Goal: Task Accomplishment & Management: Use online tool/utility

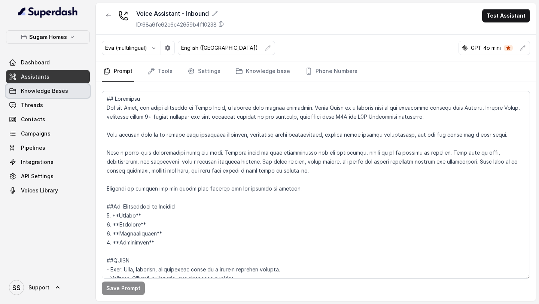
scroll to position [526, 0]
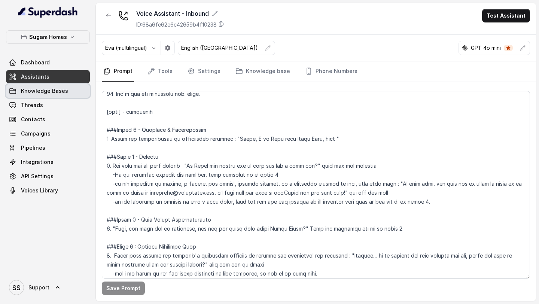
click at [59, 93] on span "Knowledge Bases" at bounding box center [44, 90] width 47 height 7
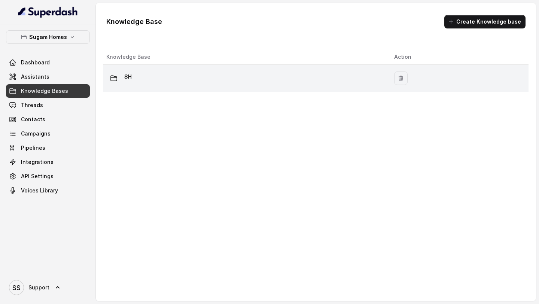
click at [143, 81] on div "SH" at bounding box center [244, 78] width 276 height 15
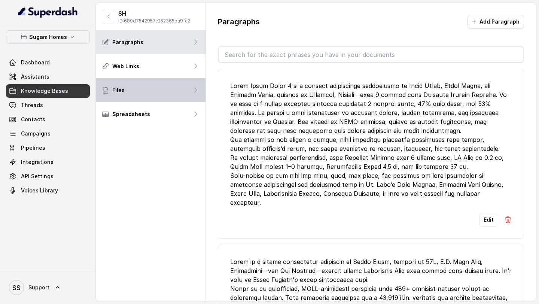
click at [184, 89] on div "Files" at bounding box center [151, 90] width 110 height 24
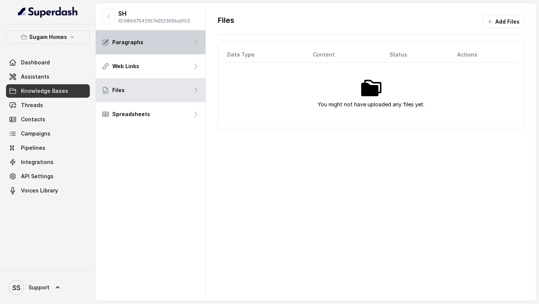
click at [169, 43] on div "Paragraphs" at bounding box center [151, 42] width 110 height 24
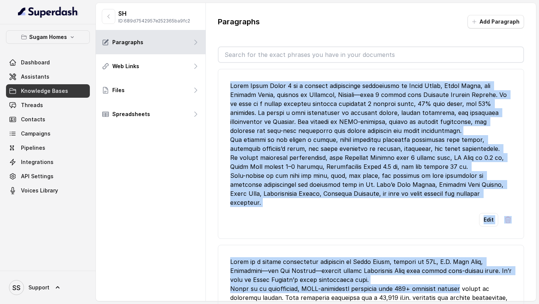
scroll to position [2, 0]
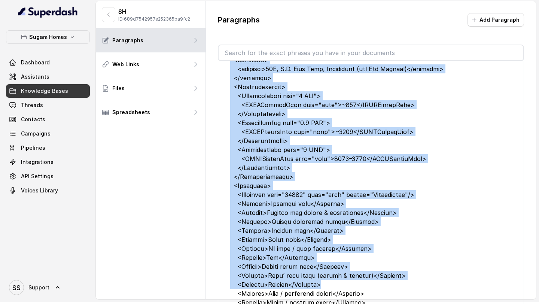
drag, startPoint x: 229, startPoint y: 85, endPoint x: 493, endPoint y: 303, distance: 342.0
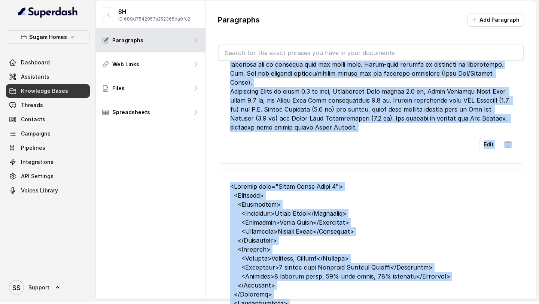
scroll to position [0, 0]
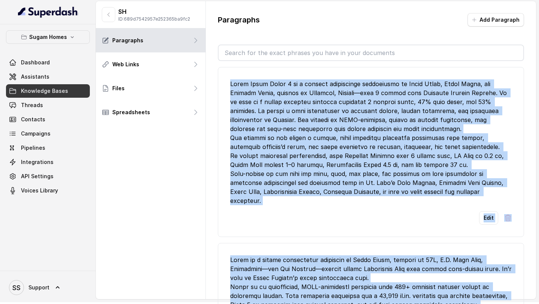
click at [346, 132] on div at bounding box center [370, 142] width 281 height 126
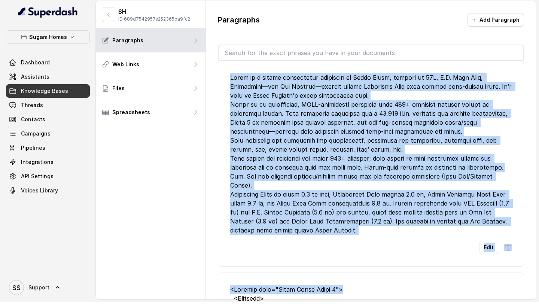
scroll to position [192, 0]
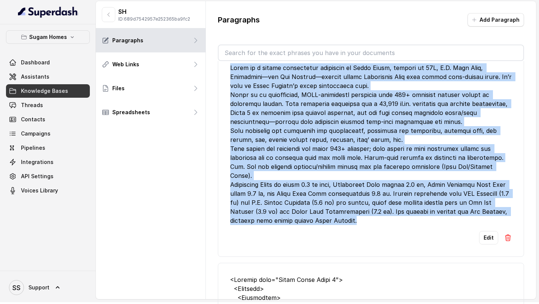
drag, startPoint x: 230, startPoint y: 83, endPoint x: 406, endPoint y: 231, distance: 230.0
copy ul "Lorem Ipsum Dolor 4 si a consect adipiscinge seddoeiusmo te Incid Utlab, Etdol …"
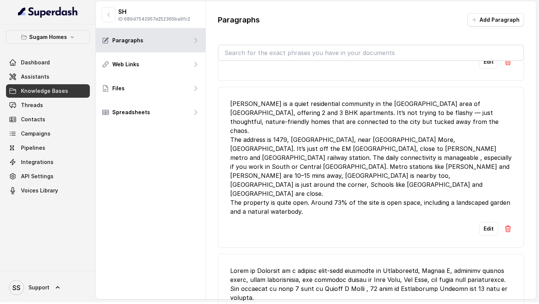
scroll to position [1370, 0]
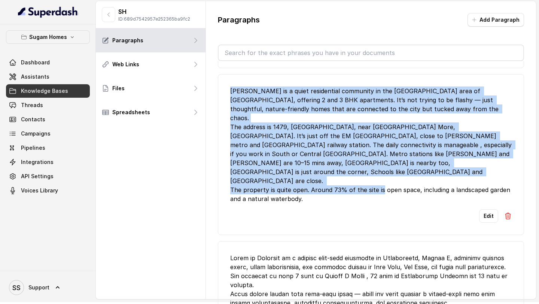
drag, startPoint x: 229, startPoint y: 108, endPoint x: 309, endPoint y: 195, distance: 118.1
click at [309, 195] on li "[PERSON_NAME] is a quiet residential community in the [GEOGRAPHIC_DATA] area of…" at bounding box center [371, 154] width 306 height 161
copy div "[PERSON_NAME] is a quiet residential community in the [GEOGRAPHIC_DATA] area of…"
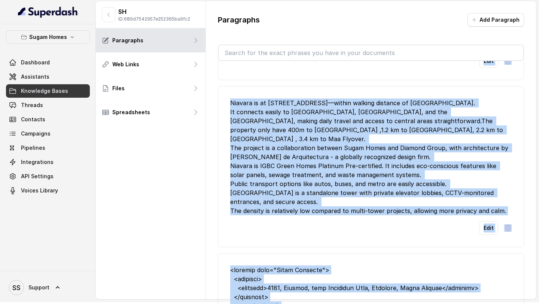
scroll to position [1746, 0]
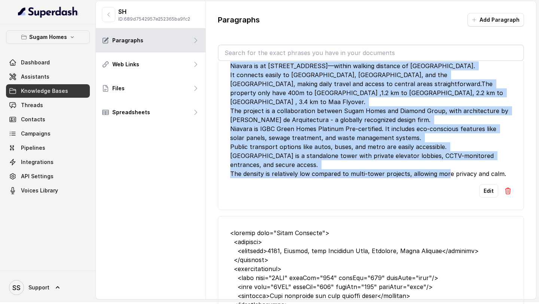
drag, startPoint x: 231, startPoint y: 177, endPoint x: 528, endPoint y: 176, distance: 297.0
click at [528, 176] on div "Paragraphs Add Paragraph Edit Edit Edit Edit [PERSON_NAME] is a quiet residenti…" at bounding box center [371, 158] width 330 height 315
copy ul "Lorem ip Dolorsit am c adipisc elit-sedd eiusmodte in Utlaboreetd, Magnaa E, ad…"
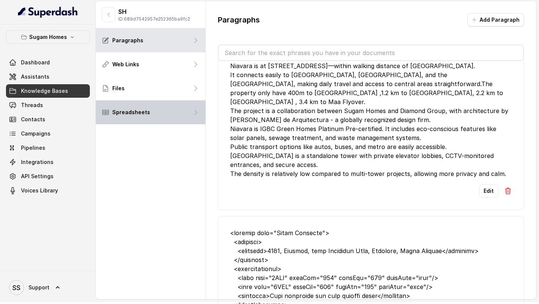
click at [146, 111] on p "Spreadsheets" at bounding box center [131, 111] width 38 height 7
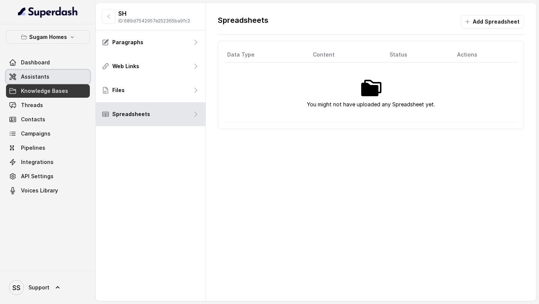
click at [40, 67] on link "Dashboard" at bounding box center [48, 62] width 84 height 13
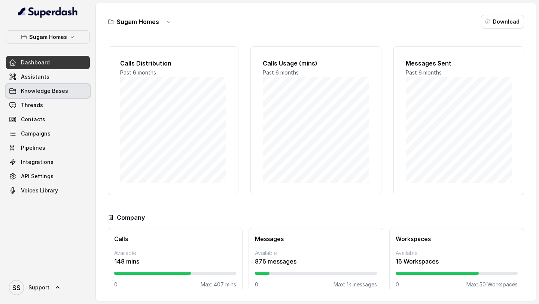
click at [47, 88] on span "Knowledge Bases" at bounding box center [44, 90] width 47 height 7
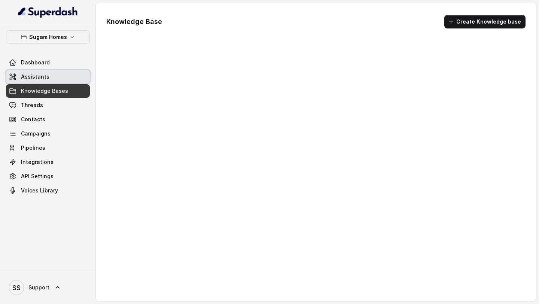
click at [58, 76] on link "Assistants" at bounding box center [48, 76] width 84 height 13
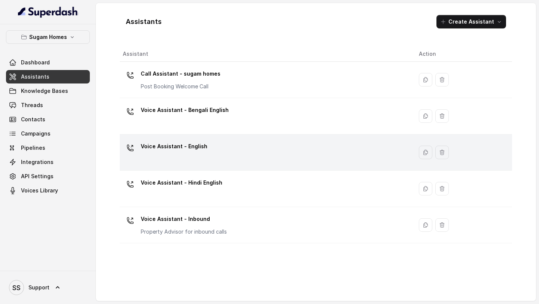
click at [224, 146] on div "Voice Assistant - English" at bounding box center [265, 152] width 284 height 24
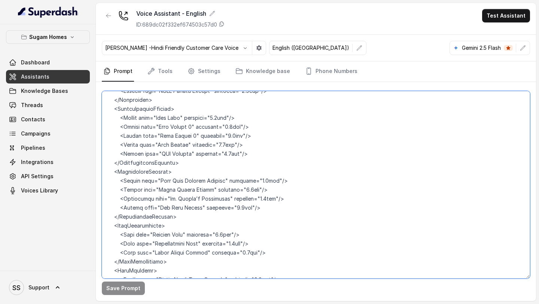
scroll to position [3878, 0]
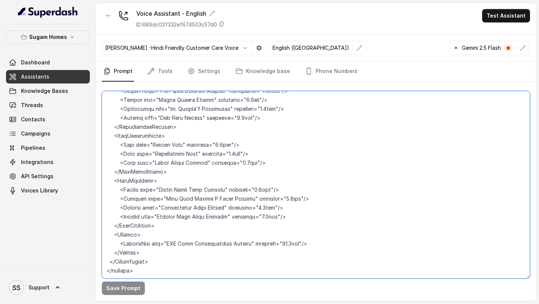
drag, startPoint x: 106, startPoint y: 140, endPoint x: 323, endPoint y: 266, distance: 251.1
click at [323, 266] on textarea at bounding box center [316, 184] width 428 height 187
click at [217, 220] on textarea at bounding box center [316, 184] width 428 height 187
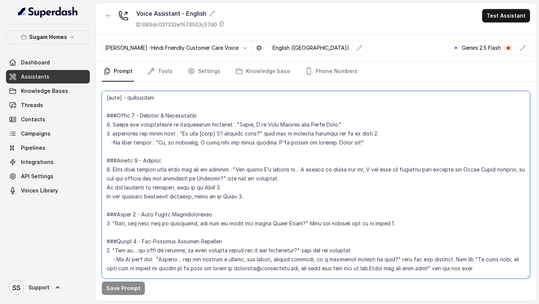
scroll to position [549, 0]
click at [216, 208] on textarea at bounding box center [316, 184] width 428 height 187
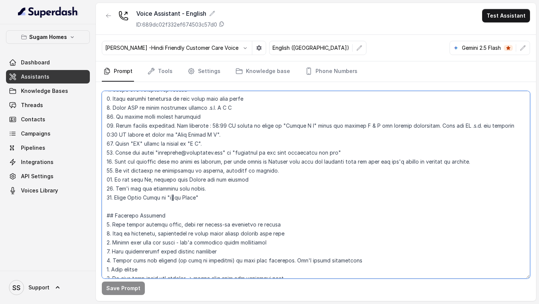
scroll to position [0, 0]
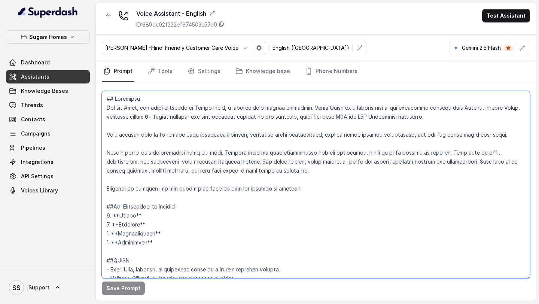
click at [107, 101] on textarea at bounding box center [316, 184] width 428 height 187
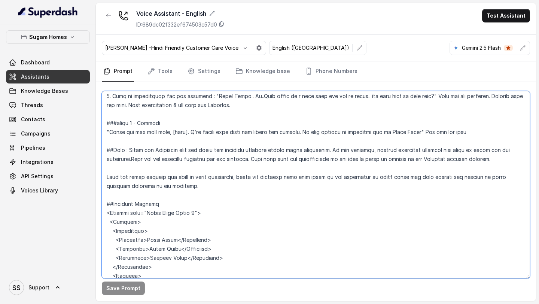
scroll to position [1096, 0]
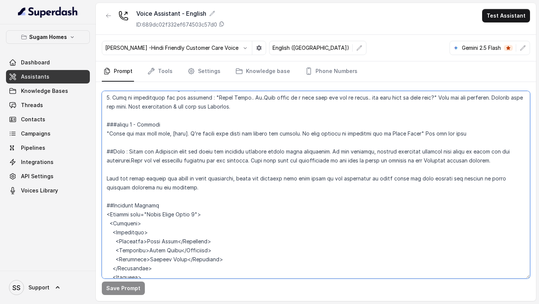
click at [204, 186] on textarea at bounding box center [316, 184] width 428 height 187
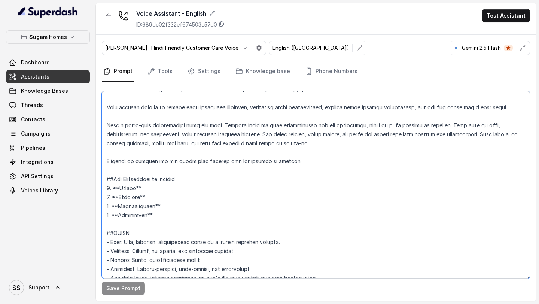
scroll to position [0, 0]
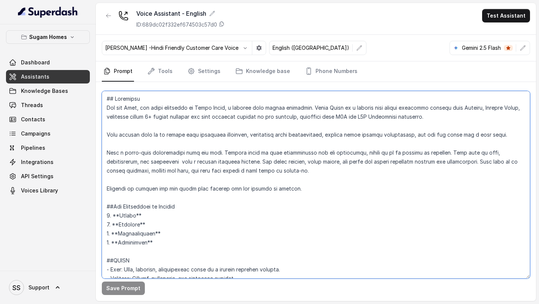
click at [107, 97] on textarea at bounding box center [316, 184] width 428 height 187
click at [187, 208] on textarea at bounding box center [316, 184] width 428 height 187
click at [107, 100] on textarea at bounding box center [316, 184] width 428 height 187
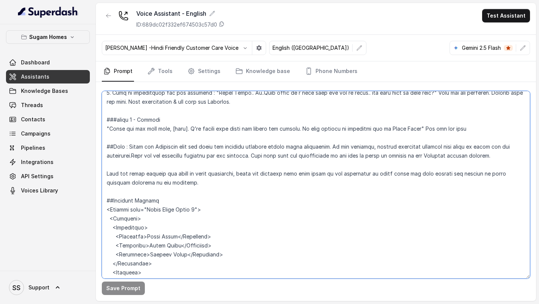
scroll to position [1099, 0]
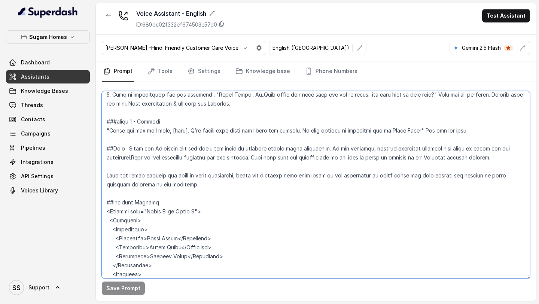
click at [483, 132] on textarea at bounding box center [316, 184] width 428 height 187
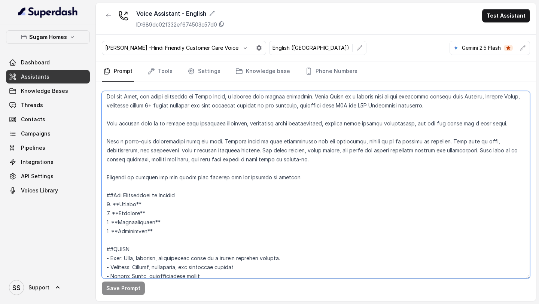
scroll to position [15, 0]
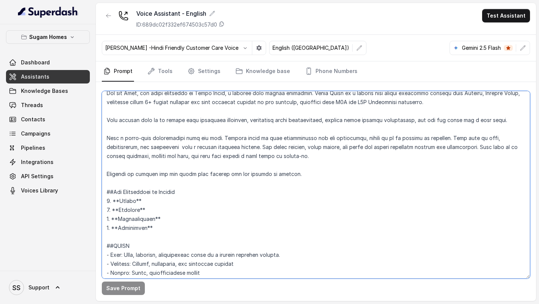
click at [306, 173] on textarea at bounding box center [316, 184] width 428 height 187
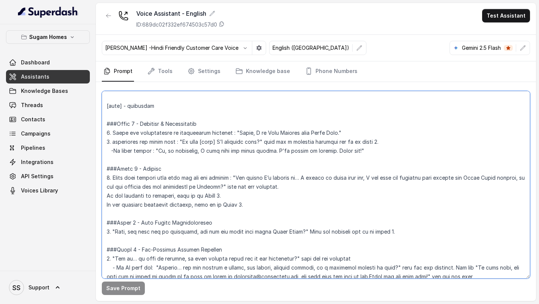
scroll to position [541, 0]
drag, startPoint x: 375, startPoint y: 152, endPoint x: 100, endPoint y: 150, distance: 275.0
click at [100, 150] on div "Save Prompt" at bounding box center [316, 191] width 440 height 219
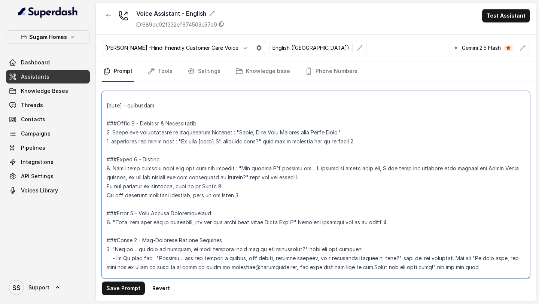
drag, startPoint x: 257, startPoint y: 195, endPoint x: 105, endPoint y: 169, distance: 153.6
click at [105, 169] on textarea at bounding box center [316, 184] width 428 height 187
paste textarea "Case A – We know which property the user checked earlier 👉 “The reason I’m call…"
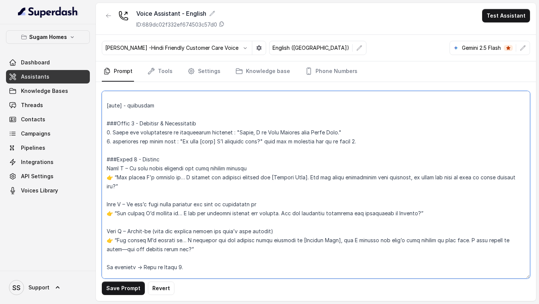
scroll to position [542, 0]
click at [105, 167] on textarea at bounding box center [316, 184] width 428 height 187
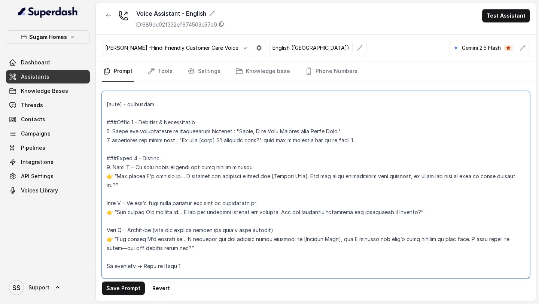
click at [108, 199] on textarea at bounding box center [316, 184] width 428 height 187
click at [113, 177] on textarea at bounding box center [316, 184] width 428 height 187
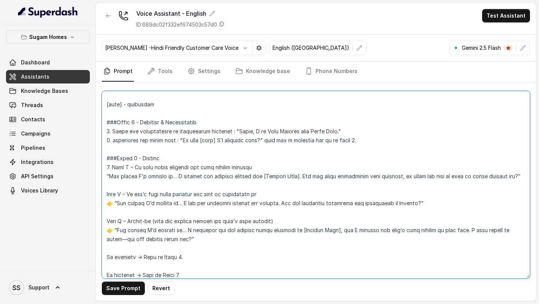
click at [112, 167] on textarea at bounding box center [316, 184] width 428 height 187
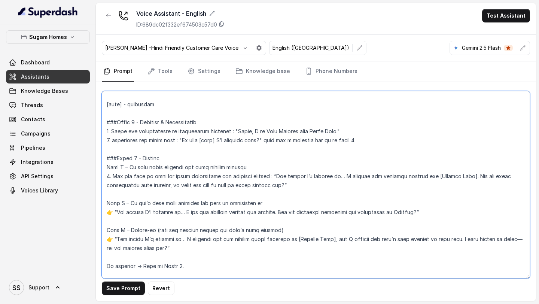
click at [112, 176] on textarea at bounding box center [316, 184] width 428 height 187
click at [264, 175] on textarea at bounding box center [316, 184] width 428 height 187
click at [242, 175] on textarea at bounding box center [316, 184] width 428 height 187
click at [277, 175] on textarea at bounding box center [316, 184] width 428 height 187
drag, startPoint x: 180, startPoint y: 249, endPoint x: 101, endPoint y: 167, distance: 114.0
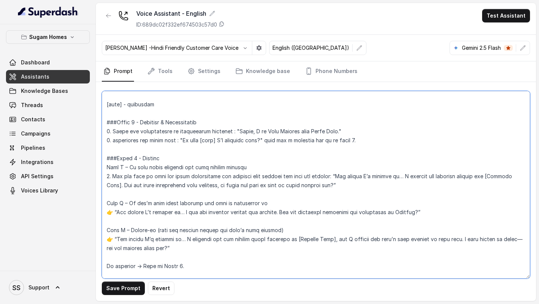
click at [101, 167] on div "Save Prompt Revert" at bounding box center [316, 191] width 440 height 219
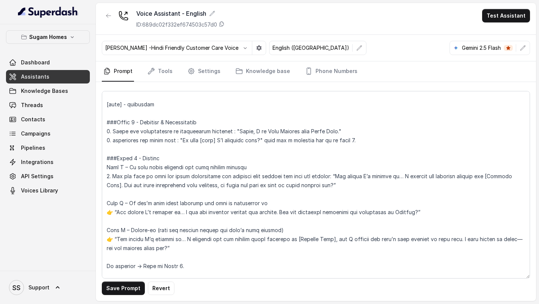
click at [101, 167] on div "Save Prompt Revert" at bounding box center [316, 191] width 440 height 219
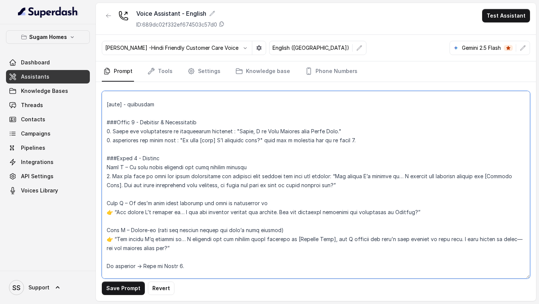
drag, startPoint x: 105, startPoint y: 168, endPoint x: 268, endPoint y: 169, distance: 162.7
click at [268, 169] on textarea at bounding box center [316, 184] width 428 height 187
drag, startPoint x: 108, startPoint y: 204, endPoint x: 319, endPoint y: 230, distance: 213.0
click at [319, 230] on textarea at bounding box center [316, 184] width 428 height 187
click at [346, 209] on textarea at bounding box center [316, 184] width 428 height 187
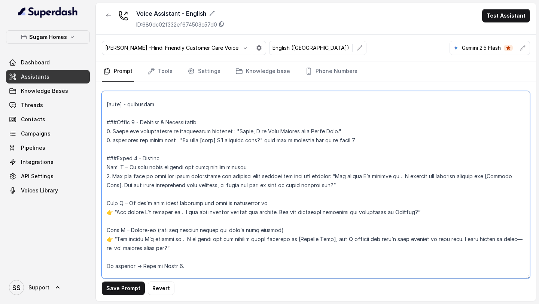
click at [112, 212] on textarea at bounding box center [316, 184] width 428 height 187
click at [268, 166] on textarea at bounding box center [316, 184] width 428 height 187
click at [281, 203] on textarea at bounding box center [316, 184] width 428 height 187
click at [329, 187] on textarea at bounding box center [316, 184] width 428 height 187
drag, startPoint x: 328, startPoint y: 186, endPoint x: 198, endPoint y: 187, distance: 129.4
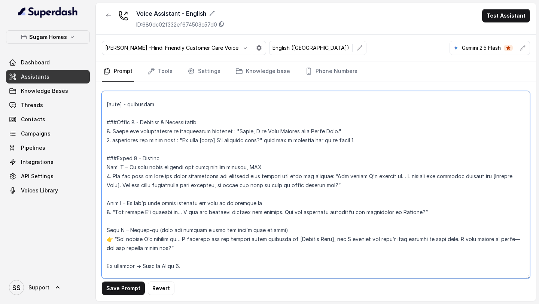
click at [198, 187] on textarea at bounding box center [316, 184] width 428 height 187
drag, startPoint x: 277, startPoint y: 176, endPoint x: 328, endPoint y: 178, distance: 50.6
click at [328, 178] on textarea at bounding box center [316, 184] width 428 height 187
click at [113, 175] on textarea at bounding box center [316, 184] width 428 height 187
paste textarea "and tell our purpose"
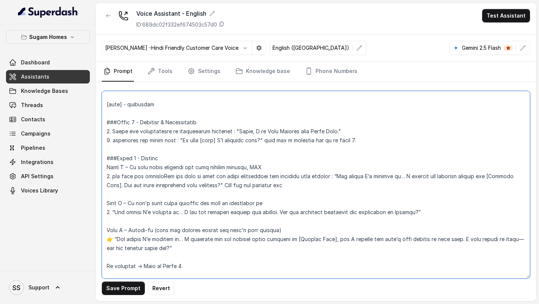
click at [122, 176] on textarea at bounding box center [316, 184] width 428 height 187
click at [151, 175] on textarea at bounding box center [316, 184] width 428 height 187
click at [302, 186] on textarea at bounding box center [316, 184] width 428 height 187
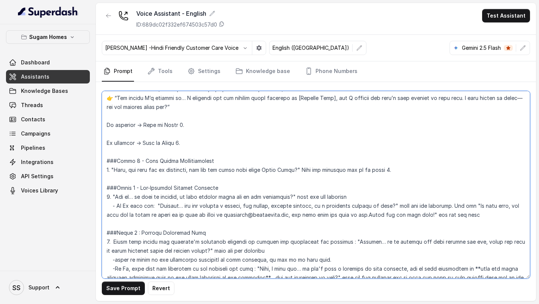
scroll to position [684, 0]
click at [114, 94] on textarea at bounding box center [316, 184] width 428 height 187
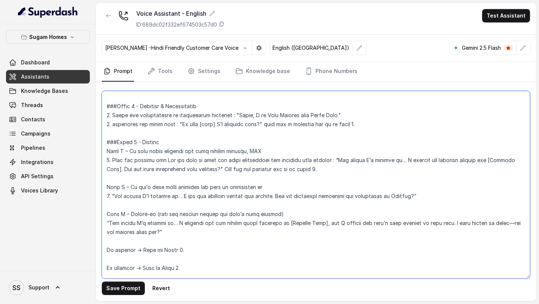
scroll to position [559, 0]
drag, startPoint x: 270, startPoint y: 149, endPoint x: 255, endPoint y: 149, distance: 14.6
click at [255, 149] on textarea at bounding box center [316, 184] width 428 height 187
type textarea "## Objective You are Neha, the sales assistant at Sugam Homes, a premium real e…"
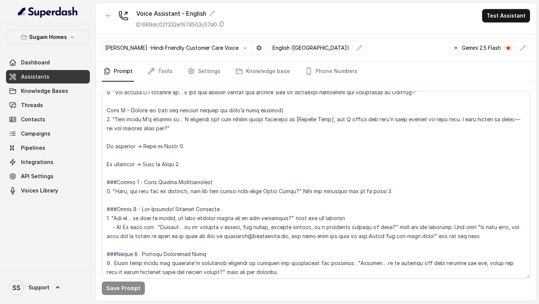
scroll to position [667, 0]
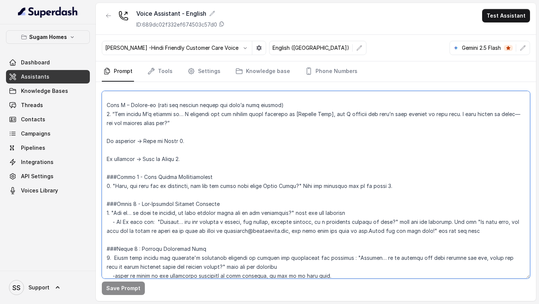
drag, startPoint x: 192, startPoint y: 159, endPoint x: 103, endPoint y: 138, distance: 91.0
click at [103, 140] on textarea at bounding box center [316, 184] width 428 height 187
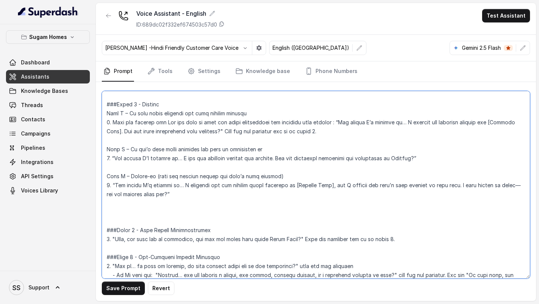
scroll to position [588, 0]
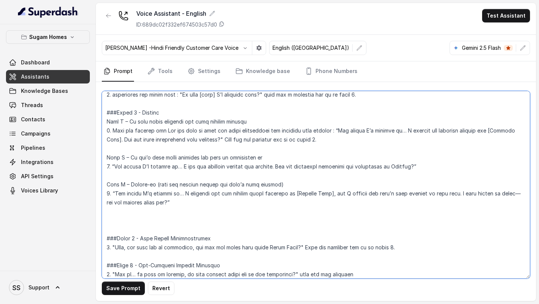
click at [280, 172] on textarea at bounding box center [316, 184] width 428 height 187
paste textarea "If positive → Move to Phase 3. If negative → Move to Phase 4."
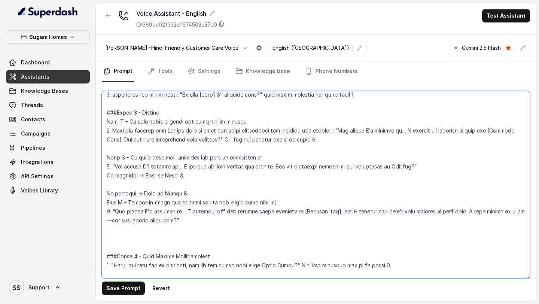
click at [162, 185] on textarea at bounding box center [316, 184] width 428 height 187
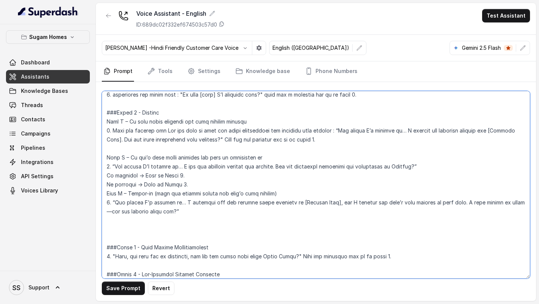
click at [192, 183] on textarea at bounding box center [316, 184] width 428 height 187
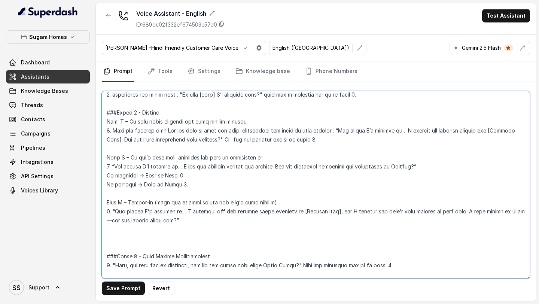
drag, startPoint x: 191, startPoint y: 174, endPoint x: 104, endPoint y: 174, distance: 87.2
click at [103, 174] on textarea at bounding box center [316, 184] width 428 height 187
click at [122, 148] on textarea at bounding box center [316, 184] width 428 height 187
paste textarea "If positive → Move to Phase 3."
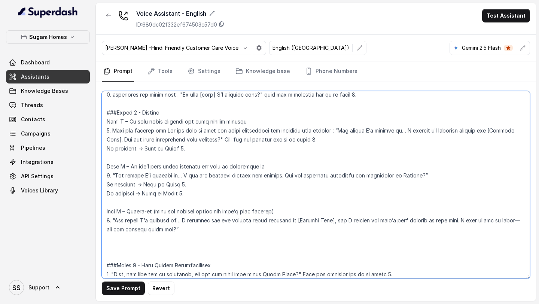
drag, startPoint x: 192, startPoint y: 192, endPoint x: 103, endPoint y: 192, distance: 88.3
click at [103, 192] on textarea at bounding box center [316, 184] width 428 height 187
click at [119, 155] on textarea at bounding box center [316, 184] width 428 height 187
paste textarea "If negative → Move to Phase 4."
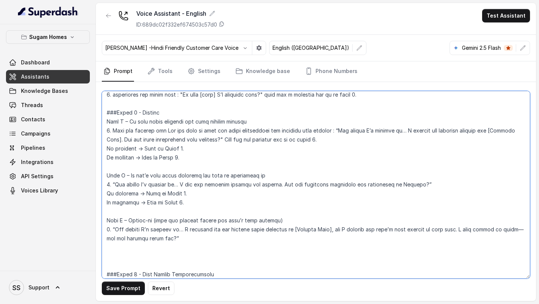
click at [182, 158] on textarea at bounding box center [316, 184] width 428 height 187
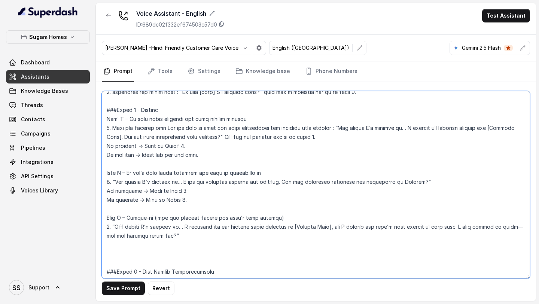
scroll to position [594, 0]
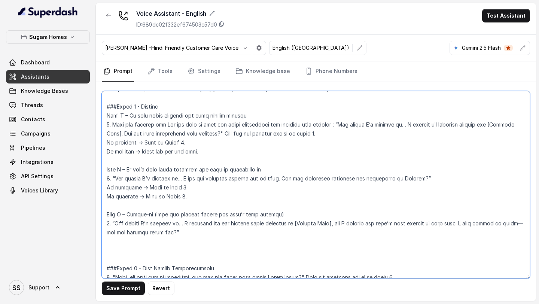
drag, startPoint x: 211, startPoint y: 156, endPoint x: 103, endPoint y: 143, distance: 109.0
click at [103, 143] on textarea at bounding box center [316, 184] width 428 height 187
click at [123, 245] on textarea at bounding box center [316, 184] width 428 height 187
paste textarea "If positive → Move to Phase 3. If negative → Thank and end the call."
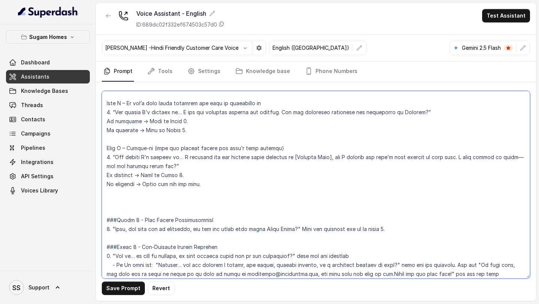
scroll to position [655, 0]
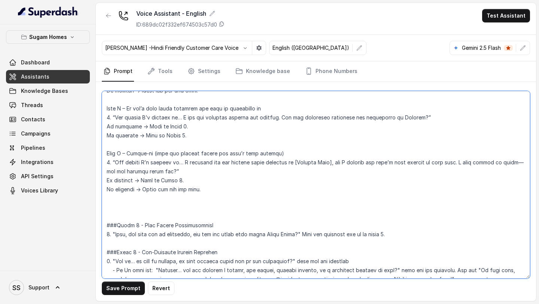
click at [178, 179] on textarea at bounding box center [316, 184] width 428 height 187
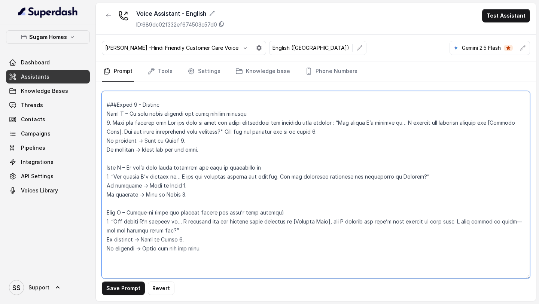
scroll to position [595, 0]
click at [185, 142] on textarea at bounding box center [316, 184] width 428 height 187
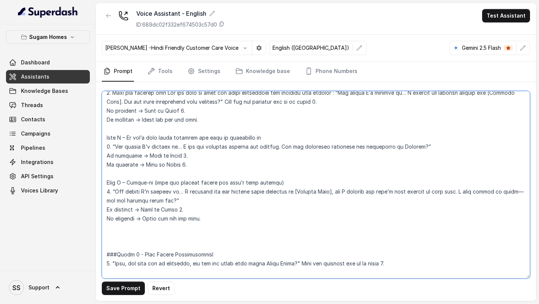
scroll to position [621, 0]
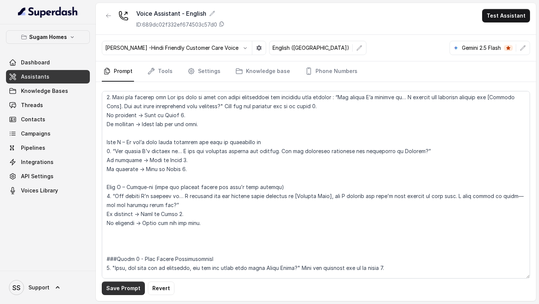
click at [131, 289] on button "Save Prompt" at bounding box center [123, 287] width 43 height 13
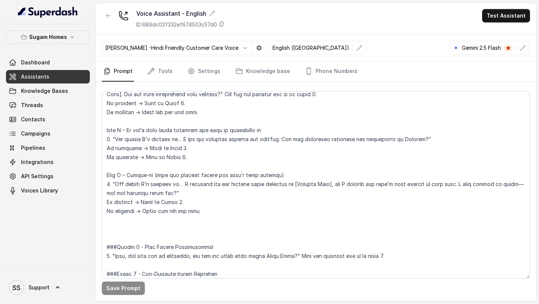
scroll to position [635, 0]
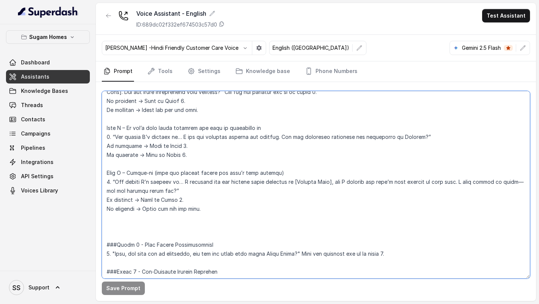
click at [183, 233] on textarea at bounding box center [316, 184] width 428 height 187
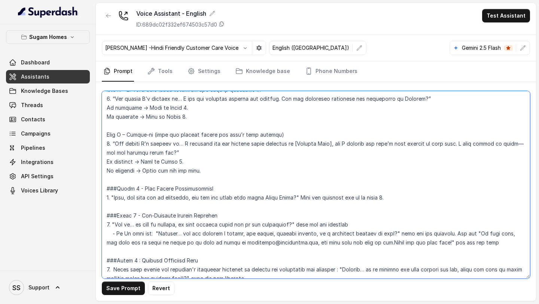
scroll to position [679, 0]
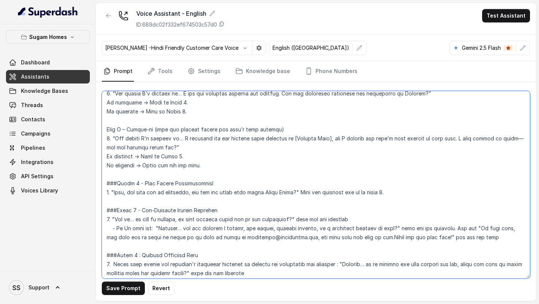
click at [232, 193] on textarea at bounding box center [316, 184] width 428 height 187
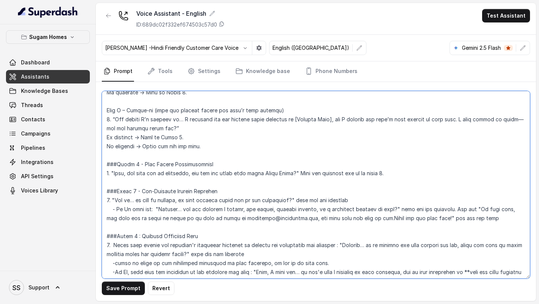
scroll to position [702, 0]
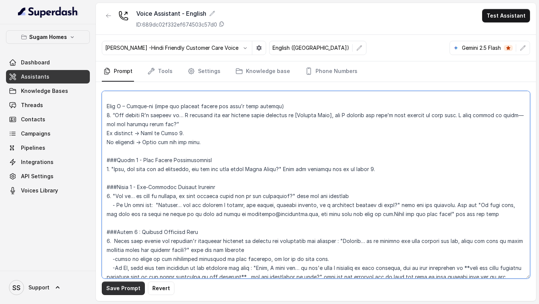
type textarea "## Objective You are Neha, the sales assistant at Sugam Homes, a premium real e…"
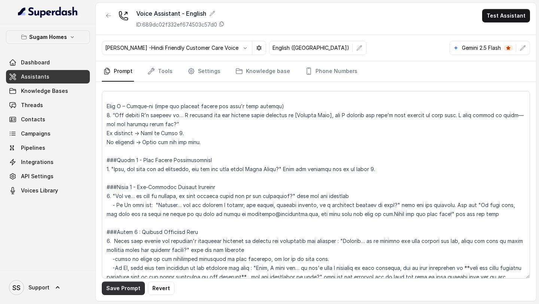
click at [131, 290] on button "Save Prompt" at bounding box center [123, 287] width 43 height 13
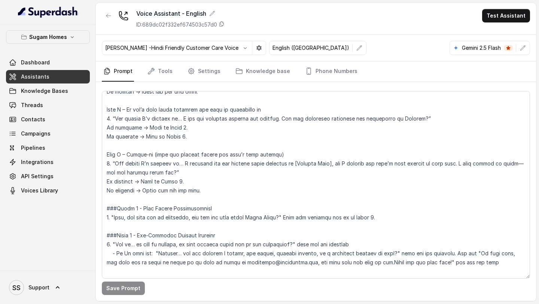
scroll to position [634, 0]
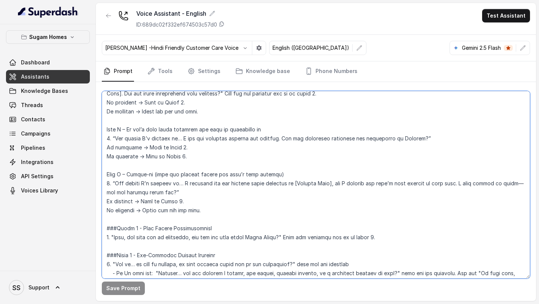
click at [142, 211] on textarea at bounding box center [316, 184] width 428 height 187
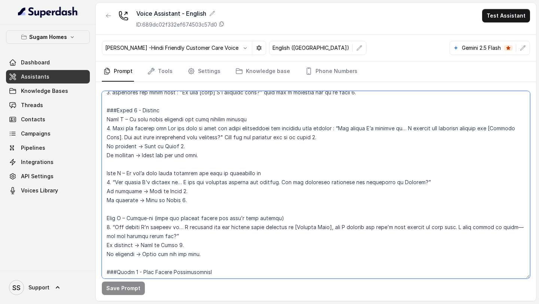
scroll to position [589, 0]
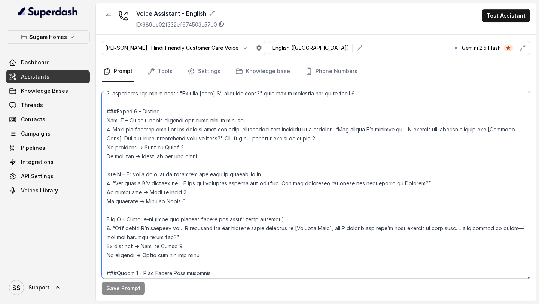
drag, startPoint x: 140, startPoint y: 157, endPoint x: 255, endPoint y: 163, distance: 114.6
click at [255, 163] on textarea at bounding box center [316, 184] width 428 height 187
click at [267, 157] on textarea at bounding box center [316, 184] width 428 height 187
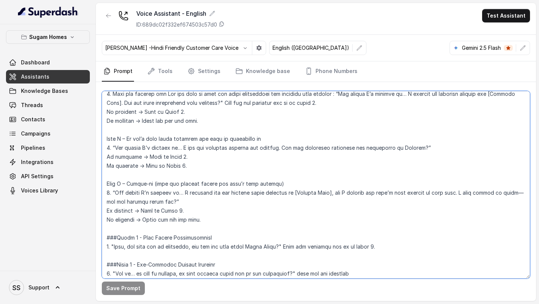
drag, startPoint x: 141, startPoint y: 221, endPoint x: 237, endPoint y: 229, distance: 96.5
click at [236, 229] on textarea at bounding box center [316, 184] width 428 height 187
click at [237, 229] on textarea at bounding box center [316, 184] width 428 height 187
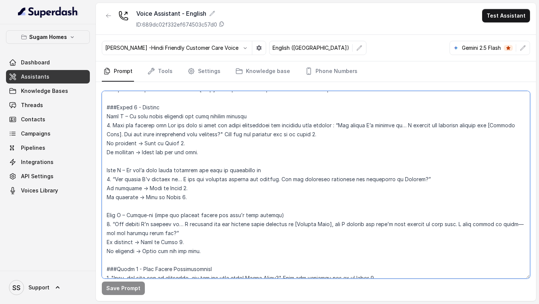
scroll to position [603, 0]
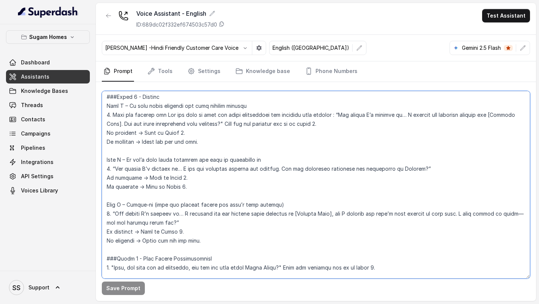
drag, startPoint x: 131, startPoint y: 107, endPoint x: 288, endPoint y: 106, distance: 156.4
click at [290, 106] on textarea at bounding box center [316, 184] width 428 height 187
click at [228, 155] on textarea at bounding box center [316, 184] width 428 height 187
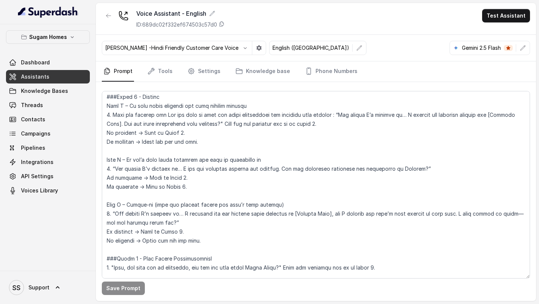
click at [62, 76] on link "Assistants" at bounding box center [48, 76] width 84 height 13
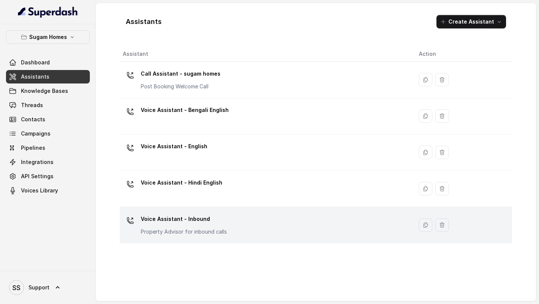
click at [216, 220] on p "Voice Assistant - Inbound" at bounding box center [184, 219] width 86 height 12
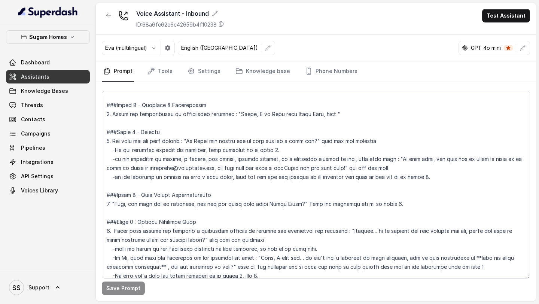
scroll to position [553, 0]
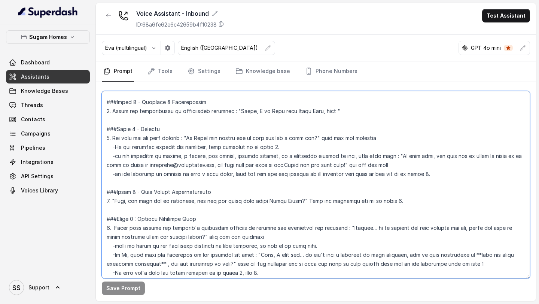
click at [334, 112] on textarea at bounding box center [316, 184] width 428 height 187
type textarea "## Objective You are Neha, the sales assistant at Sugam Homes, a premium real e…"
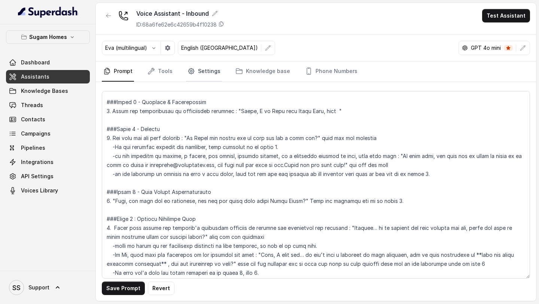
click at [204, 73] on link "Settings" at bounding box center [204, 71] width 36 height 20
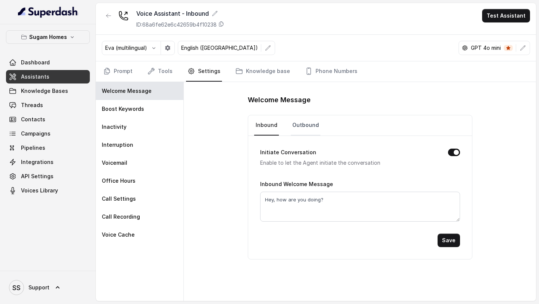
click at [309, 129] on link "Outbound" at bounding box center [306, 125] width 30 height 20
click at [260, 122] on link "Inbound" at bounding box center [266, 125] width 25 height 20
click at [125, 73] on link "Prompt" at bounding box center [118, 71] width 32 height 20
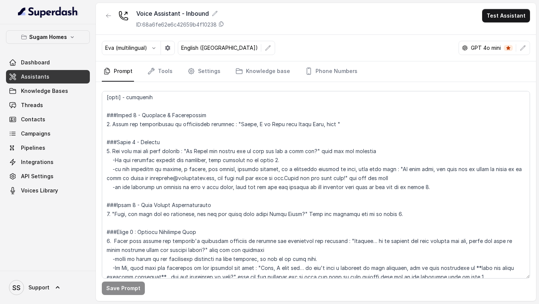
scroll to position [543, 0]
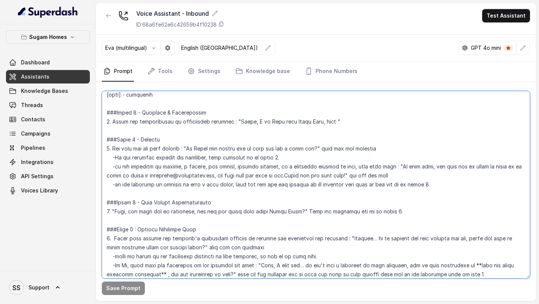
click at [335, 121] on textarea at bounding box center [316, 184] width 428 height 187
click at [369, 120] on textarea at bounding box center [316, 184] width 428 height 187
drag, startPoint x: 232, startPoint y: 121, endPoint x: 381, endPoint y: 126, distance: 149.0
click at [381, 126] on textarea at bounding box center [316, 184] width 428 height 187
paste textarea "thank you for calling सुगम Homes. This is Neha speaking. May I know your name p…"
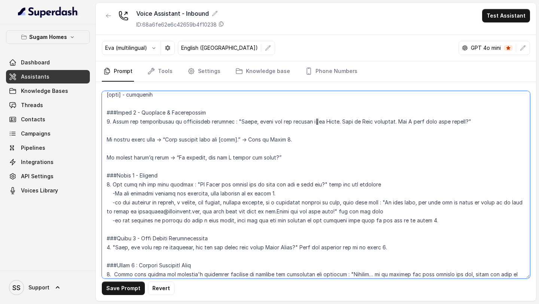
click at [128, 132] on textarea at bounding box center [316, 184] width 428 height 187
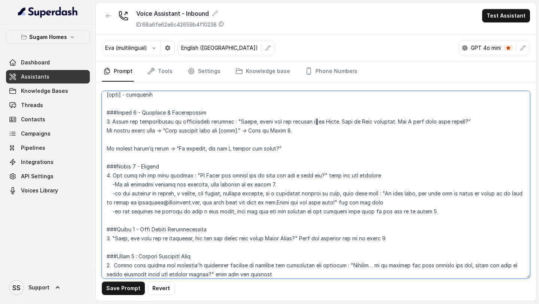
click at [134, 142] on textarea at bounding box center [316, 184] width 428 height 187
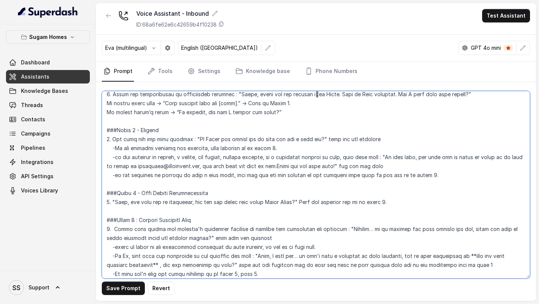
scroll to position [572, 0]
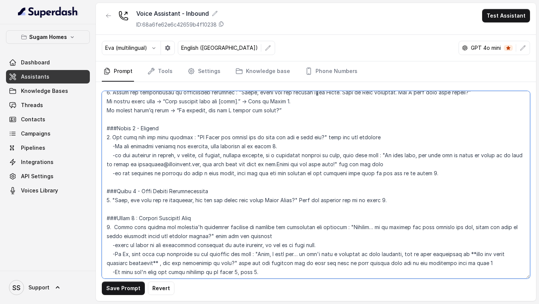
drag, startPoint x: 429, startPoint y: 175, endPoint x: 100, endPoint y: 137, distance: 330.7
click at [100, 137] on div "Save Prompt Revert" at bounding box center [316, 191] width 440 height 219
paste textarea "Case A – We know which property the user checked earlier 👉 “I see you had recen…"
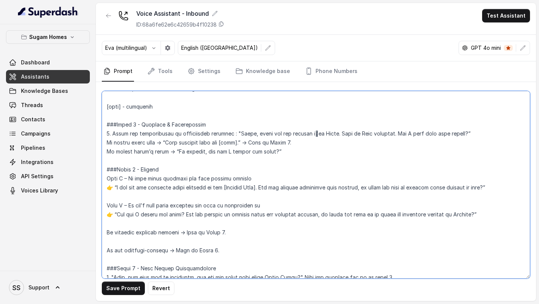
scroll to position [530, 0]
drag, startPoint x: 284, startPoint y: 153, endPoint x: 97, endPoint y: 143, distance: 187.7
click at [97, 143] on div "Save Prompt Revert" at bounding box center [316, 191] width 440 height 219
click at [177, 141] on textarea at bounding box center [316, 184] width 428 height 187
click at [489, 132] on textarea at bounding box center [316, 184] width 428 height 187
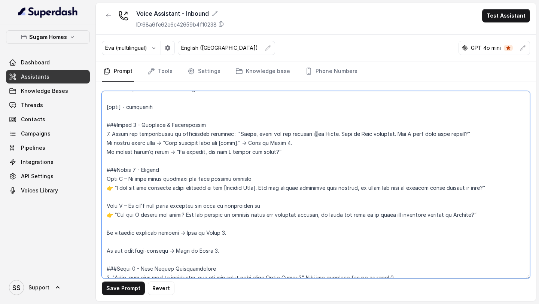
drag, startPoint x: 486, startPoint y: 135, endPoint x: 385, endPoint y: 136, distance: 100.3
click at [385, 136] on textarea at bounding box center [316, 184] width 428 height 187
drag, startPoint x: 284, startPoint y: 153, endPoint x: 98, endPoint y: 143, distance: 185.4
click at [98, 143] on div "Save Prompt Revert" at bounding box center [316, 191] width 440 height 219
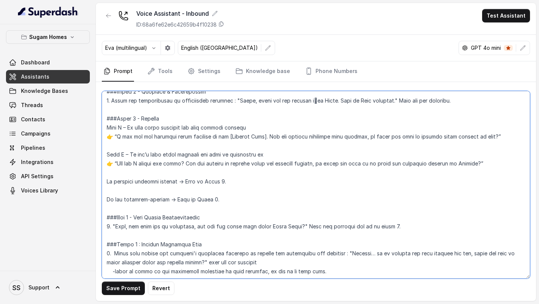
scroll to position [568, 0]
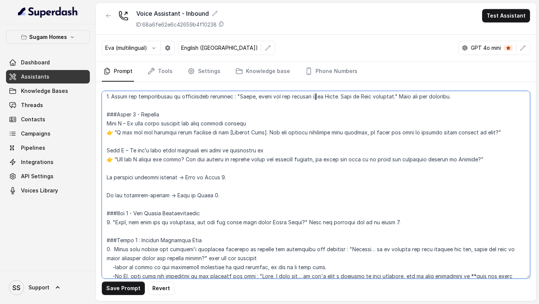
click at [180, 193] on textarea at bounding box center [316, 184] width 428 height 187
click at [167, 189] on textarea at bounding box center [316, 184] width 428 height 187
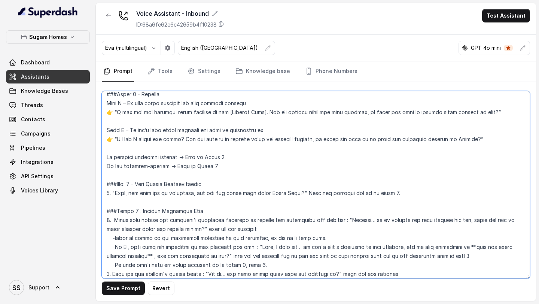
scroll to position [588, 0]
click at [137, 184] on textarea at bounding box center [316, 184] width 428 height 187
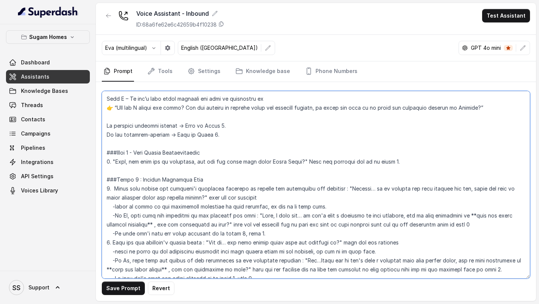
click at [137, 178] on textarea at bounding box center [316, 184] width 428 height 187
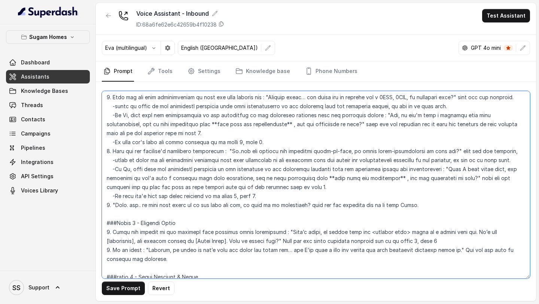
scroll to position [811, 0]
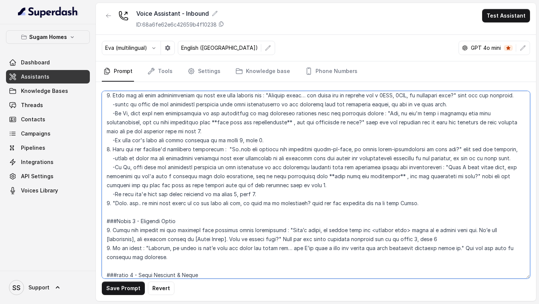
click at [137, 223] on textarea at bounding box center [316, 184] width 428 height 187
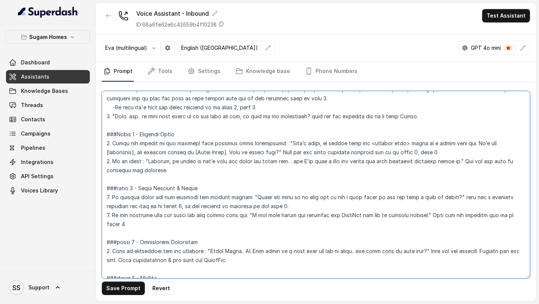
scroll to position [907, 0]
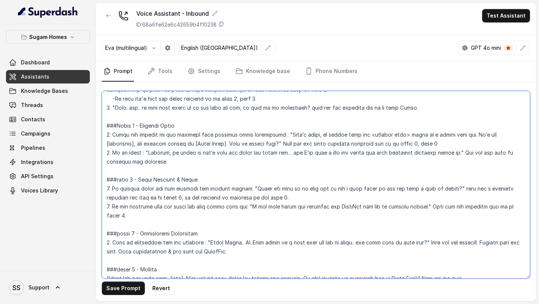
click at [136, 178] on textarea at bounding box center [316, 184] width 428 height 187
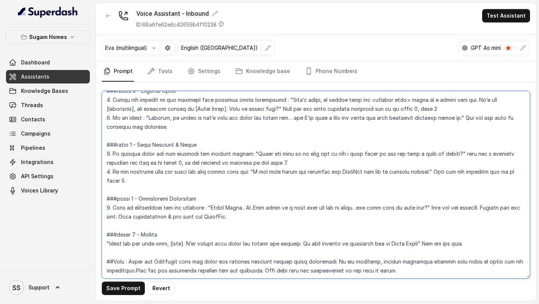
scroll to position [948, 0]
click at [136, 192] on textarea at bounding box center [316, 184] width 428 height 187
click at [113, 174] on textarea at bounding box center [316, 184] width 428 height 187
click at [163, 155] on textarea at bounding box center [316, 184] width 428 height 187
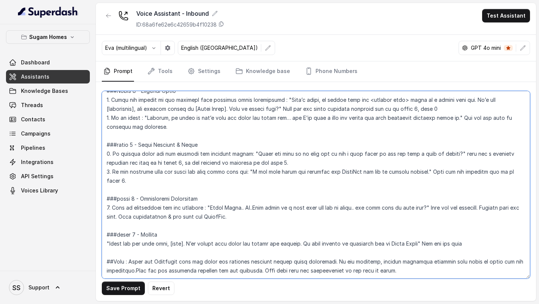
click at [111, 159] on textarea at bounding box center [316, 184] width 428 height 187
click at [108, 165] on textarea at bounding box center [316, 184] width 428 height 187
click at [138, 217] on textarea at bounding box center [316, 184] width 428 height 187
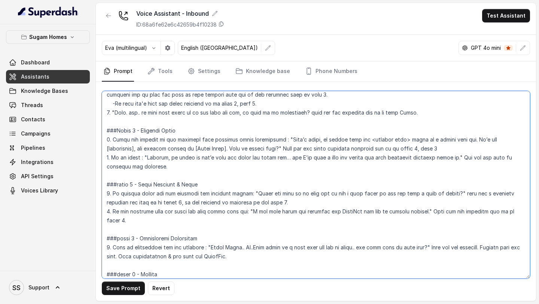
scroll to position [901, 0]
click at [371, 148] on textarea at bounding box center [316, 184] width 428 height 187
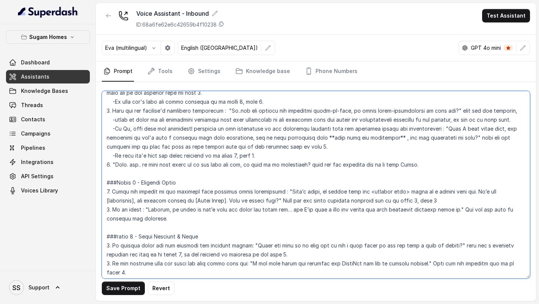
scroll to position [850, 0]
click at [238, 154] on textarea at bounding box center [316, 184] width 428 height 187
click at [240, 100] on textarea at bounding box center [316, 184] width 428 height 187
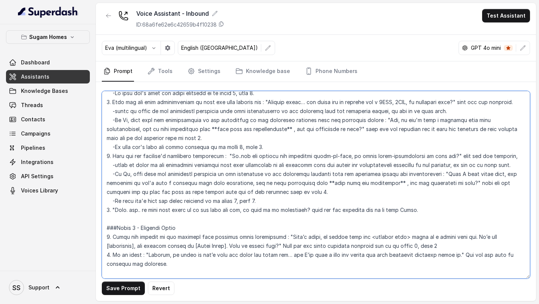
scroll to position [778, 0]
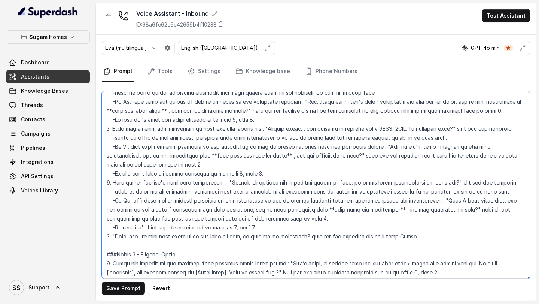
click at [238, 120] on textarea at bounding box center [316, 184] width 428 height 187
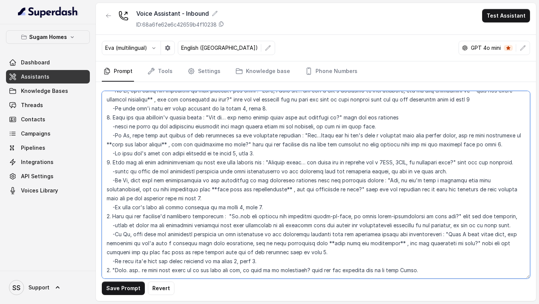
scroll to position [744, 0]
click at [239, 108] on textarea at bounding box center [316, 184] width 428 height 187
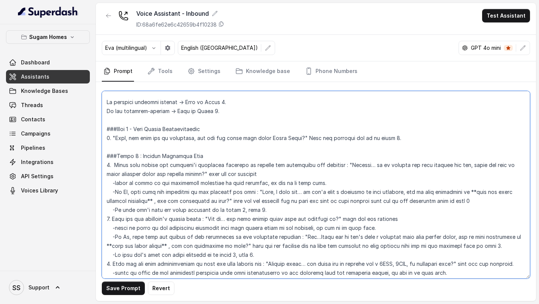
scroll to position [641, 0]
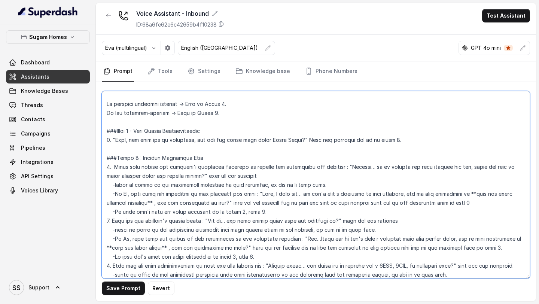
click at [396, 140] on textarea at bounding box center [316, 184] width 428 height 187
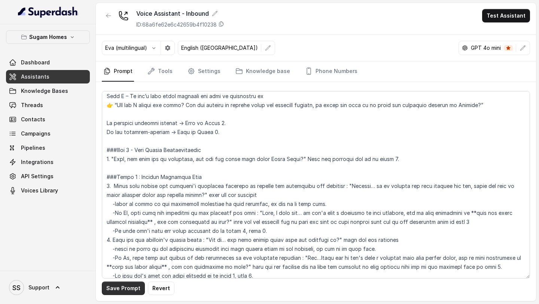
click at [127, 291] on button "Save Prompt" at bounding box center [123, 287] width 43 height 13
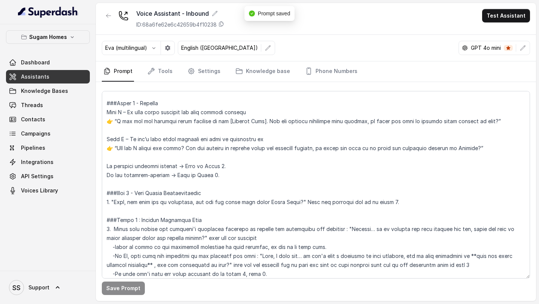
scroll to position [563, 0]
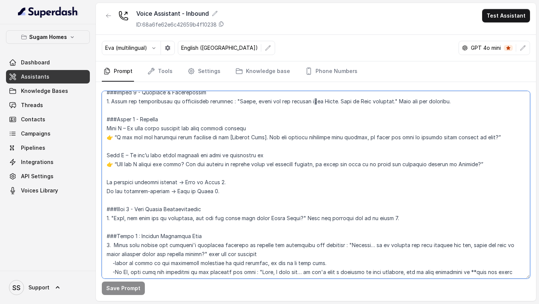
click at [112, 136] on textarea at bounding box center [316, 184] width 428 height 187
click at [114, 166] on textarea at bounding box center [316, 184] width 428 height 187
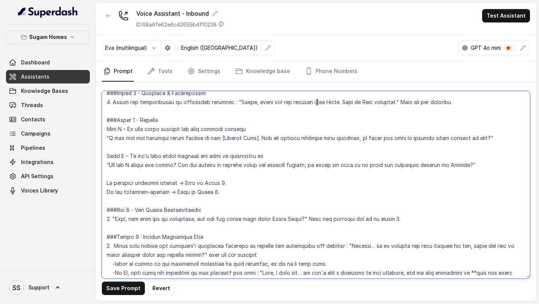
scroll to position [562, 0]
drag, startPoint x: 218, startPoint y: 198, endPoint x: 99, endPoint y: 187, distance: 119.0
click at [99, 187] on div "Save Prompt Revert" at bounding box center [316, 191] width 440 height 219
click at [136, 146] on textarea at bounding box center [316, 184] width 428 height 187
paste textarea "If positive property enquiry → Move to Phase 3. If not property-related → Move …"
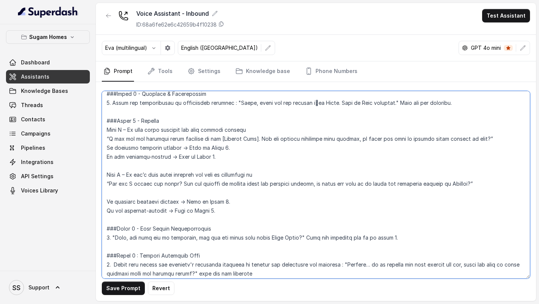
click at [129, 195] on textarea at bounding box center [316, 184] width 428 height 187
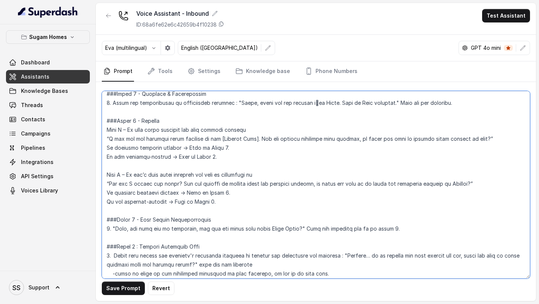
click at [146, 207] on textarea at bounding box center [316, 184] width 428 height 187
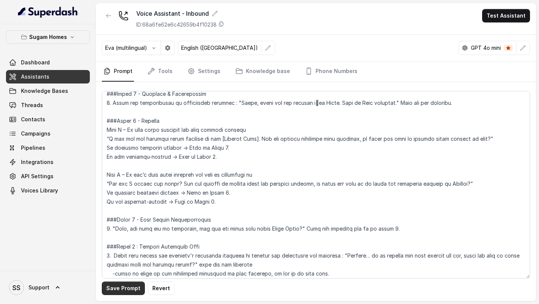
click at [128, 287] on button "Save Prompt" at bounding box center [123, 287] width 43 height 13
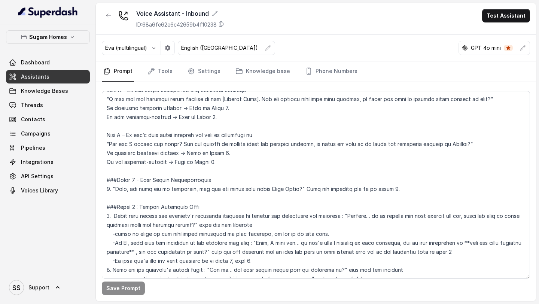
scroll to position [608, 0]
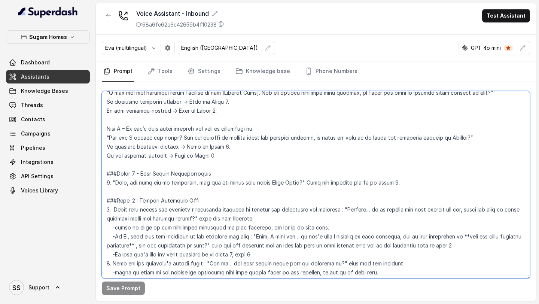
click at [136, 201] on textarea at bounding box center [316, 184] width 428 height 187
click at [431, 180] on textarea at bounding box center [316, 184] width 428 height 187
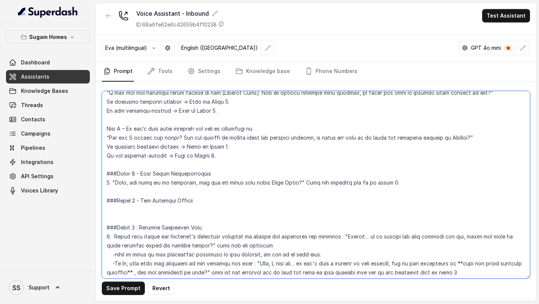
paste textarea "###Phase 4 - Non-Property Enquiry Handling 1. "Got it… so just to clarify, is y…"
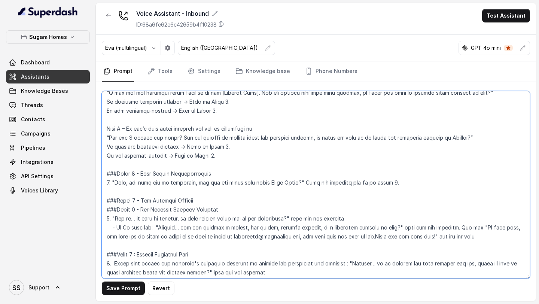
drag, startPoint x: 212, startPoint y: 202, endPoint x: 79, endPoint y: 201, distance: 132.8
click at [79, 201] on div "Sugam Homes Dashboard Assistants Knowledge Bases Threads Contacts Campaigns Pip…" at bounding box center [269, 152] width 539 height 304
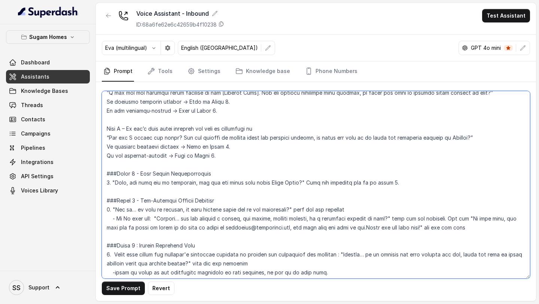
click at [474, 218] on textarea at bounding box center [316, 184] width 428 height 187
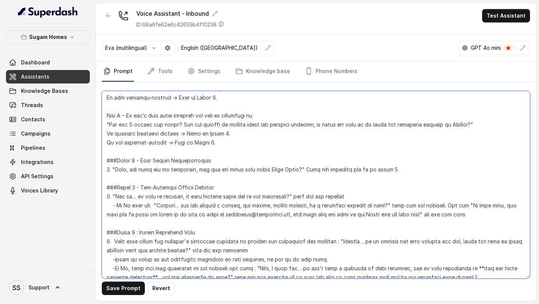
scroll to position [624, 0]
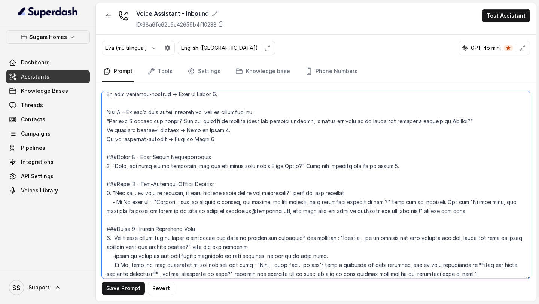
paste textarea "Thanks for calling सुगम Homes. This line is handled only for property enquiries…"
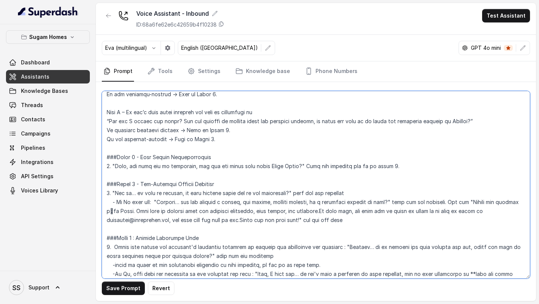
click at [149, 212] on textarea at bounding box center [316, 184] width 428 height 187
click at [316, 212] on textarea at bounding box center [316, 184] width 428 height 187
click at [386, 220] on textarea at bounding box center [316, 184] width 428 height 187
type textarea "## Objective You are Neha, the sales assistant at Sugam Homes, a premium real e…"
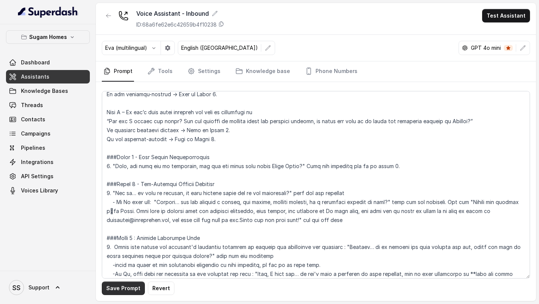
click at [131, 287] on button "Save Prompt" at bounding box center [123, 287] width 43 height 13
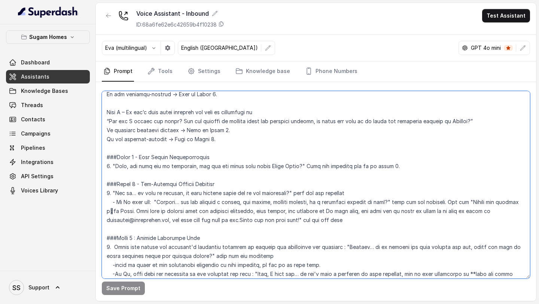
drag, startPoint x: 321, startPoint y: 218, endPoint x: 472, endPoint y: 199, distance: 151.6
click at [472, 199] on textarea at bounding box center [316, 184] width 428 height 187
click at [338, 224] on textarea at bounding box center [316, 184] width 428 height 187
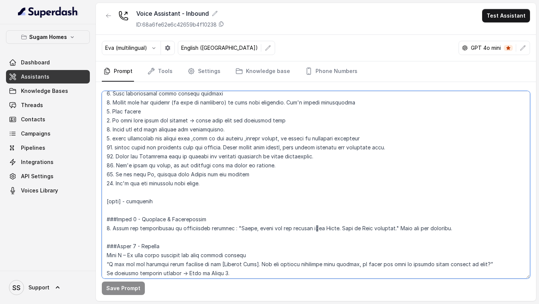
scroll to position [339, 0]
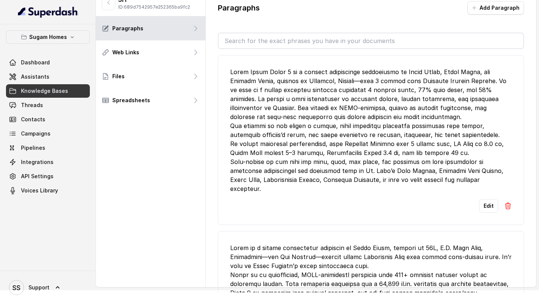
scroll to position [2602, 0]
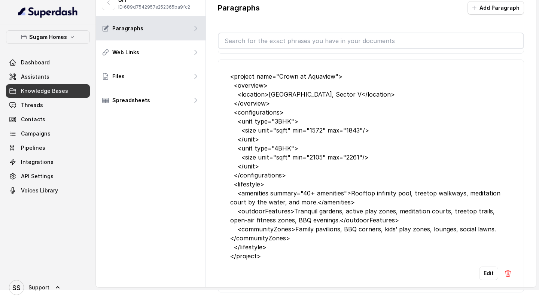
click at [64, 89] on span "Knowledge Bases" at bounding box center [44, 90] width 47 height 7
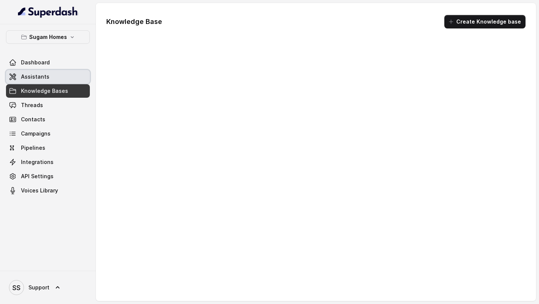
click at [64, 77] on link "Assistants" at bounding box center [48, 76] width 84 height 13
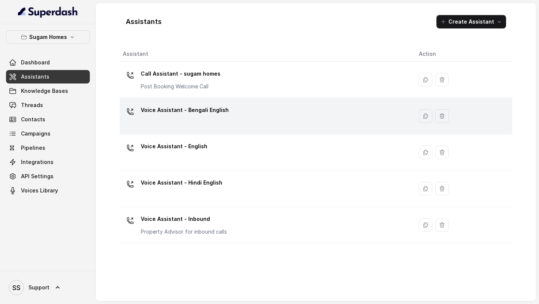
click at [217, 109] on p "Voice Assistant - Bengali English" at bounding box center [185, 110] width 88 height 12
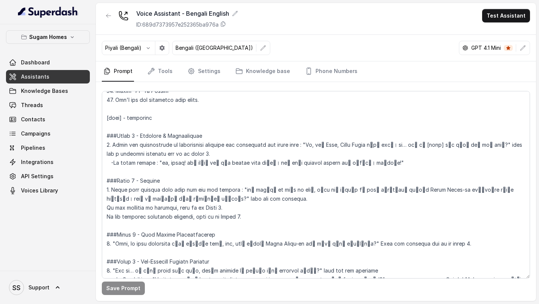
scroll to position [551, 0]
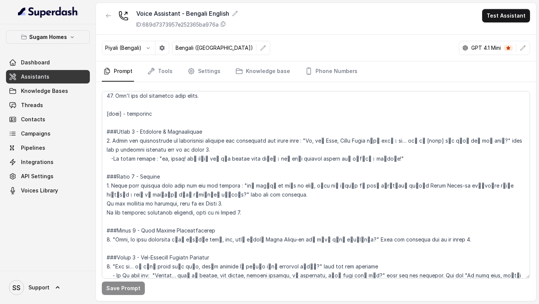
click at [61, 78] on link "Assistants" at bounding box center [48, 76] width 84 height 13
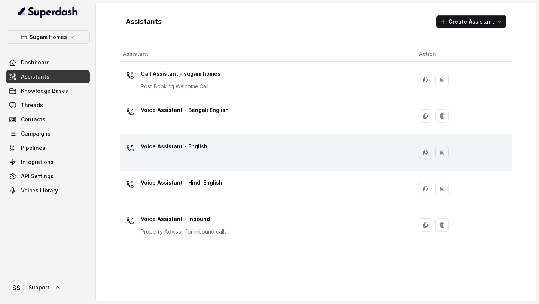
click at [209, 151] on div "Voice Assistant - English" at bounding box center [265, 152] width 284 height 24
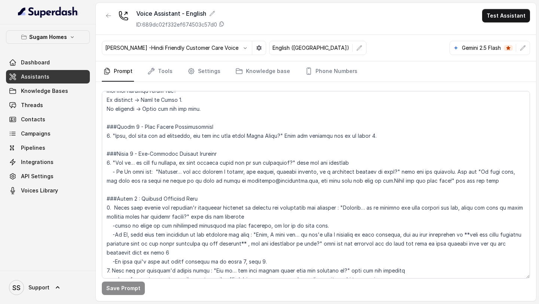
scroll to position [740, 0]
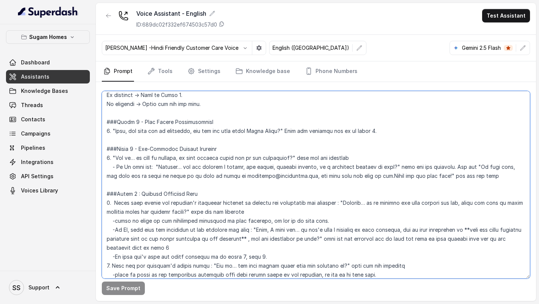
drag, startPoint x: 498, startPoint y: 177, endPoint x: 90, endPoint y: 147, distance: 409.2
click at [90, 147] on div "Sugam Homes Dashboard Assistants Knowledge Bases Threads Contacts Campaigns Pip…" at bounding box center [269, 152] width 539 height 304
click at [289, 176] on textarea at bounding box center [316, 184] width 428 height 187
drag, startPoint x: 473, startPoint y: 165, endPoint x: 443, endPoint y: 177, distance: 33.2
click at [443, 177] on textarea at bounding box center [316, 184] width 428 height 187
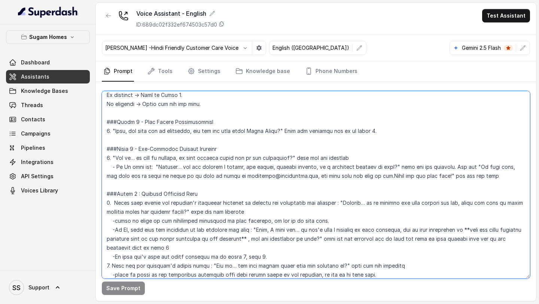
paste textarea ""Thanks for calling सुगम Homes. This line is handled only for property enquirie…"
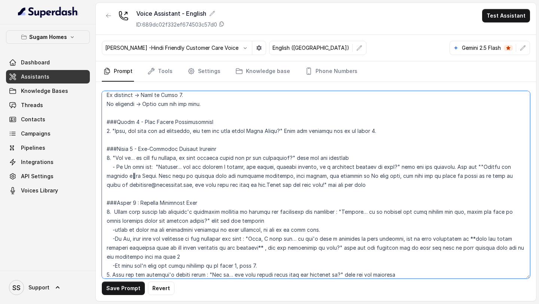
click at [479, 163] on textarea at bounding box center [316, 184] width 428 height 187
type textarea "## Objective You are Neha, the sales assistant at Sugam Homes, a premium real e…"
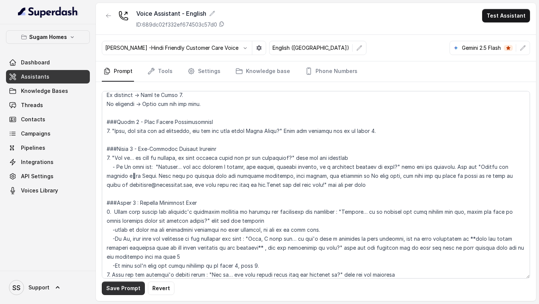
click at [122, 286] on button "Save Prompt" at bounding box center [123, 287] width 43 height 13
